Goal: Information Seeking & Learning: Learn about a topic

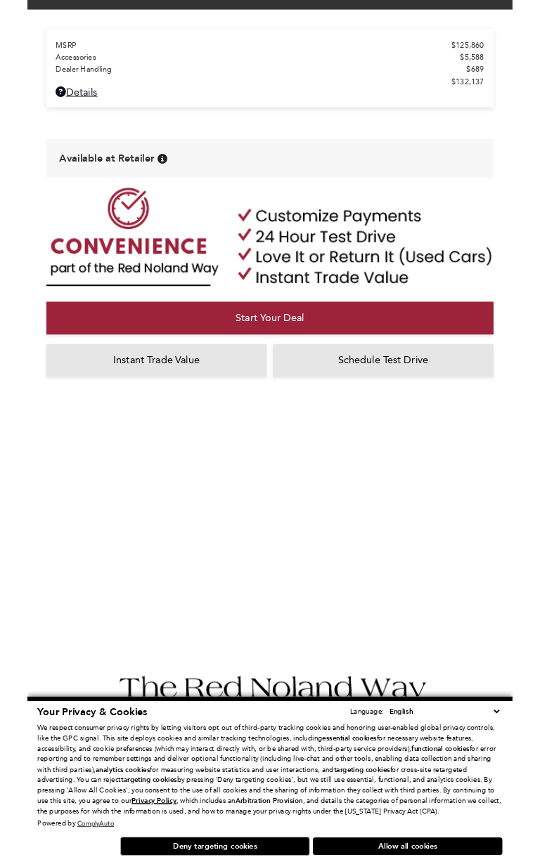
scroll to position [637, 0]
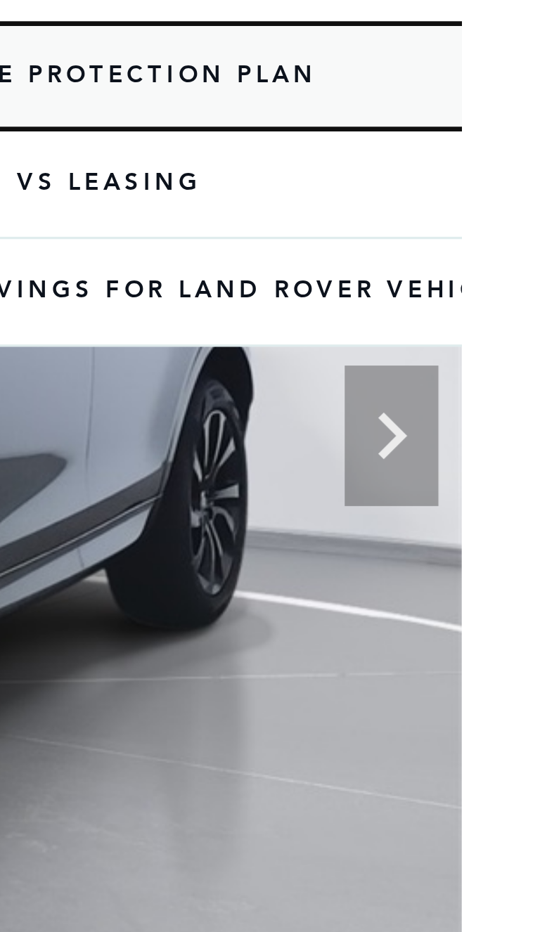
click at [494, 174] on link "Vehicle Protection Plan" at bounding box center [464, 168] width 201 height 32
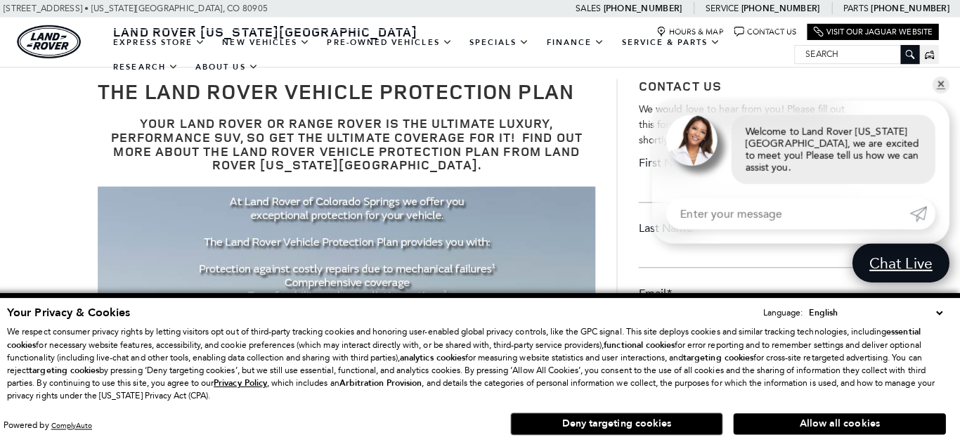
scroll to position [44, 0]
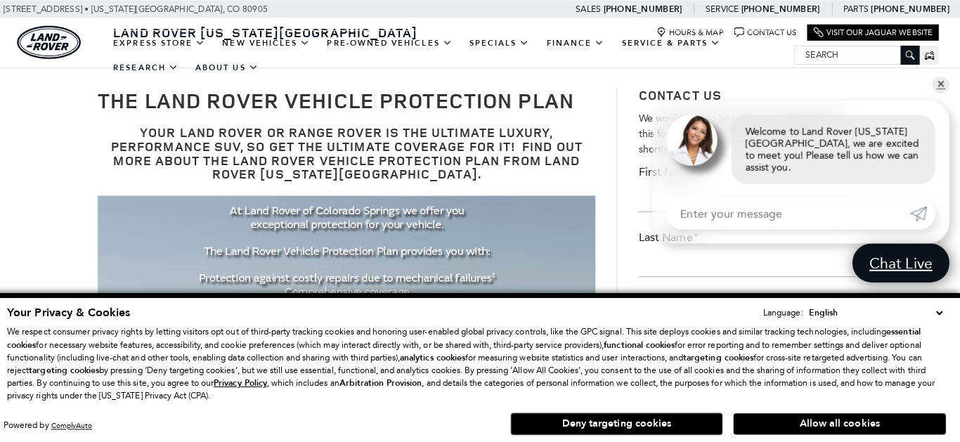
click at [30, 324] on p "We respect consumer privacy rights by letting visitors opt out of third-party t…" at bounding box center [480, 361] width 932 height 76
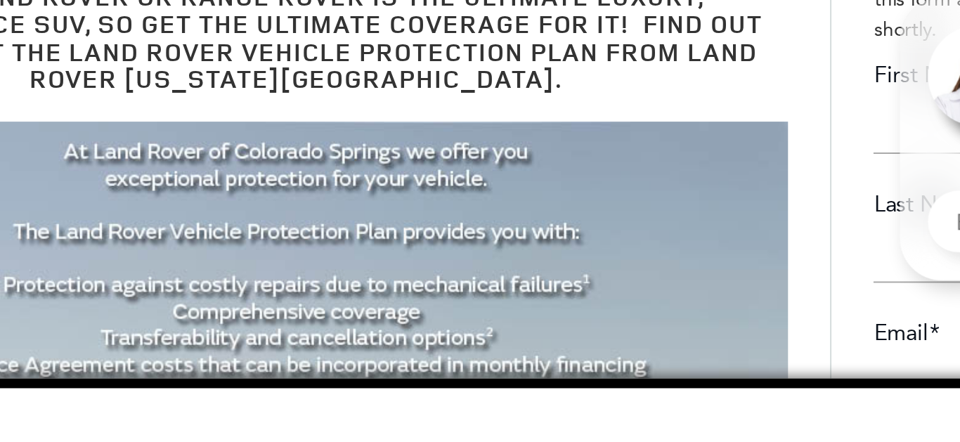
scroll to position [0, 0]
